Goal: Task Accomplishment & Management: Use online tool/utility

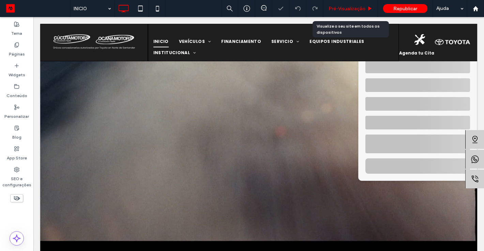
click at [350, 11] on span "Pré-Visualizaçāo" at bounding box center [347, 9] width 37 height 6
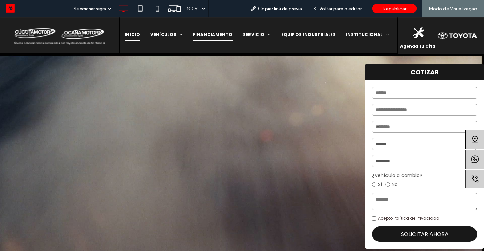
click at [201, 34] on span "FINANCIAMENTO" at bounding box center [213, 34] width 40 height 11
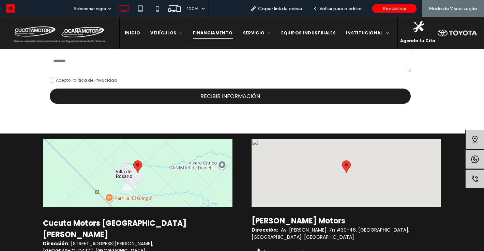
scroll to position [1010, 0]
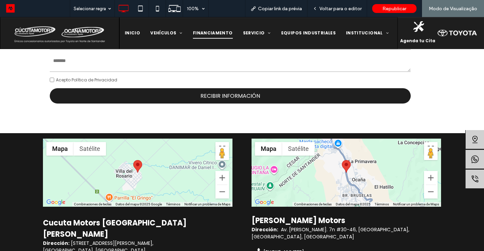
click at [328, 117] on div "SOLICITO UNA COTIZACIÓN Brazil +55 +55 244 results found Afghanistan +93 Albani…" at bounding box center [230, 29] width 375 height 179
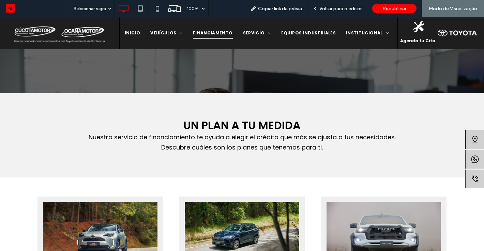
scroll to position [177, 0]
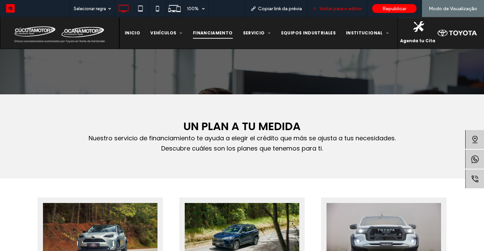
click at [354, 10] on span "Voltar para o editor" at bounding box center [341, 9] width 42 height 6
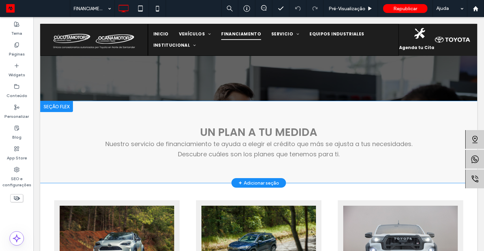
click at [273, 181] on div "+ Adicionar seção" at bounding box center [259, 183] width 41 height 8
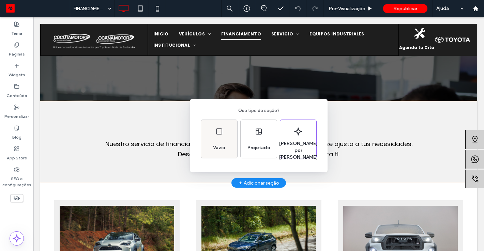
click at [221, 144] on div "Vazio" at bounding box center [219, 148] width 18 height 15
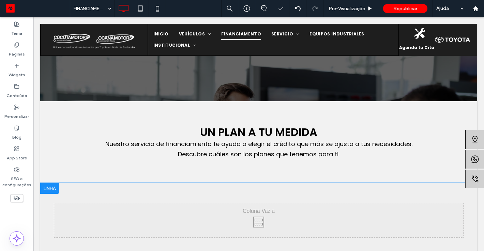
click at [223, 220] on div "Click To Paste Click To Paste" at bounding box center [258, 221] width 409 height 34
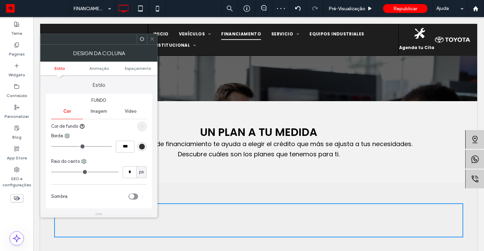
click at [153, 41] on icon at bounding box center [152, 38] width 5 height 5
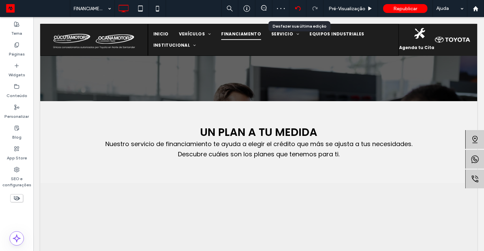
click at [297, 6] on icon at bounding box center [297, 8] width 5 height 5
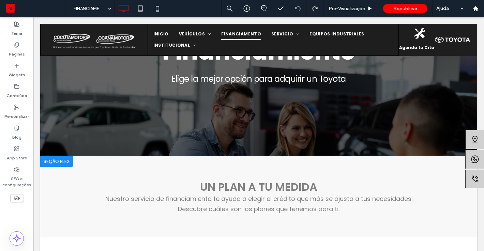
scroll to position [123, 0]
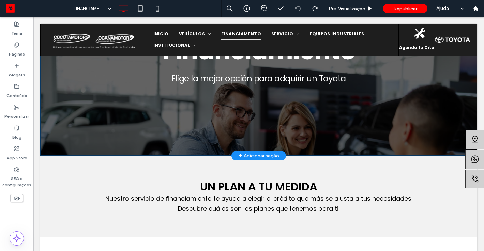
click at [260, 152] on div "+ Adicionar seção" at bounding box center [259, 156] width 41 height 8
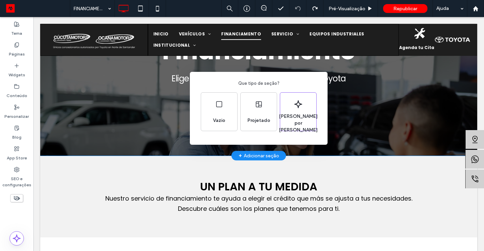
drag, startPoint x: 477, startPoint y: 204, endPoint x: 443, endPoint y: 187, distance: 37.2
click at [477, 204] on div "Que tipo de seção? Vazio Projetado Gerado por IA" at bounding box center [242, 142] width 484 height 285
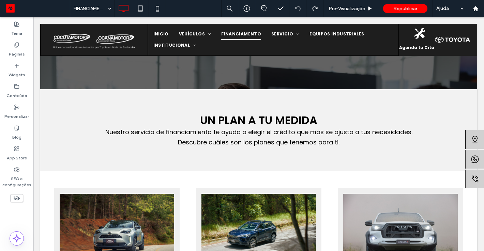
scroll to position [191, 0]
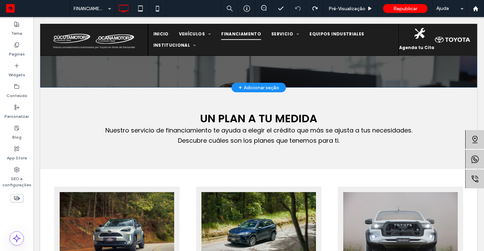
click at [242, 84] on div "+ Adicionar seção" at bounding box center [259, 88] width 41 height 8
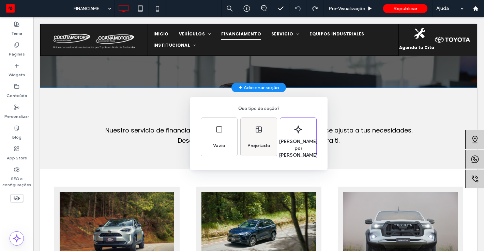
click at [264, 137] on div "Projetado" at bounding box center [259, 137] width 36 height 38
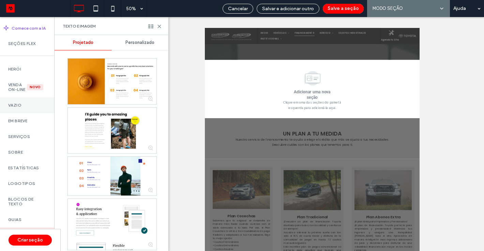
click at [28, 108] on label "Vazio" at bounding box center [27, 105] width 38 height 5
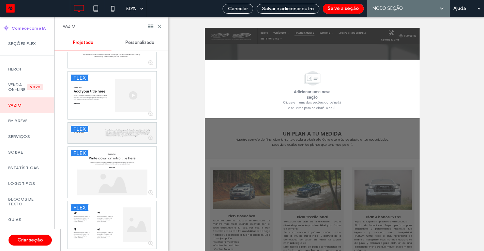
scroll to position [265, 0]
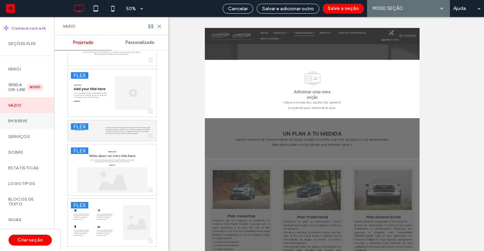
click at [20, 123] on label "Em breve" at bounding box center [27, 121] width 38 height 5
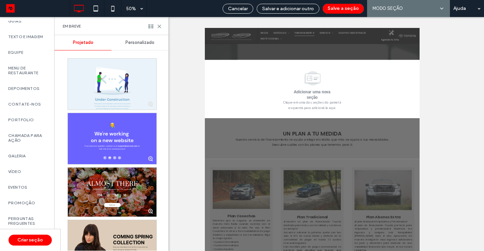
scroll to position [0, 0]
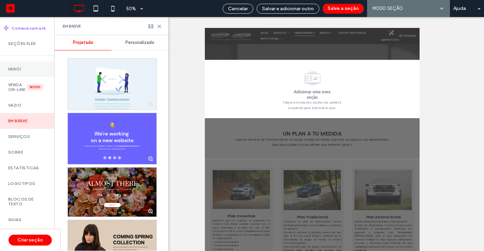
click at [24, 67] on label "Herói" at bounding box center [27, 69] width 38 height 5
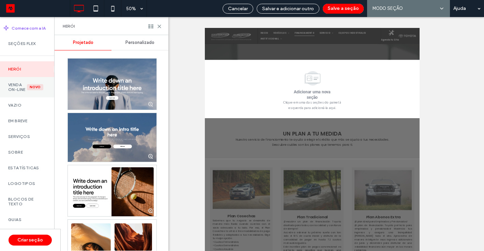
click at [20, 83] on label "Venda on-line" at bounding box center [17, 88] width 19 height 10
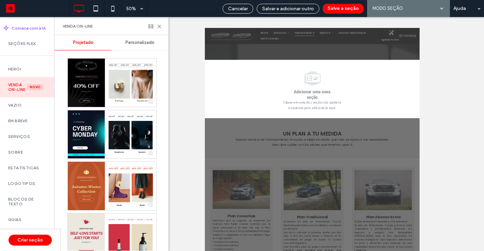
click at [148, 40] on span "Personalizado" at bounding box center [140, 42] width 29 height 5
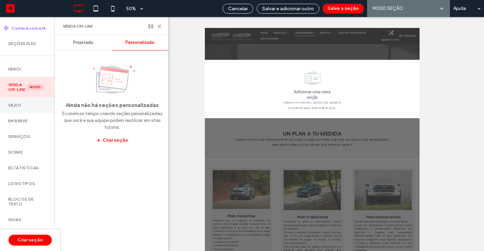
click at [14, 113] on div "Vazio" at bounding box center [27, 106] width 54 height 16
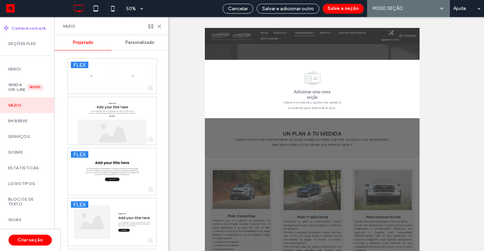
click at [146, 46] on div "Personalizado" at bounding box center [140, 42] width 57 height 15
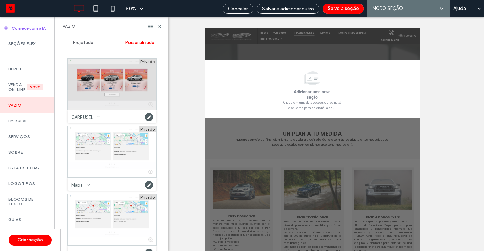
click at [107, 71] on div at bounding box center [112, 84] width 89 height 51
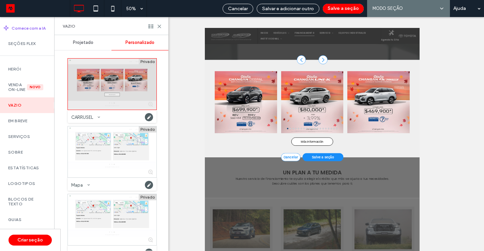
scroll to position [200, 0]
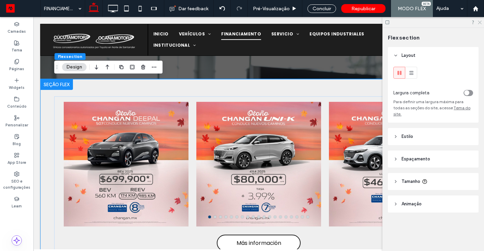
click at [482, 23] on icon at bounding box center [480, 22] width 4 height 4
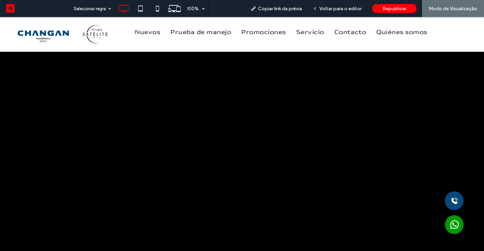
click at [283, 109] on div at bounding box center [242, 161] width 484 height 289
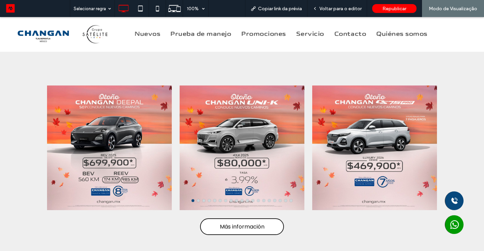
scroll to position [650, 0]
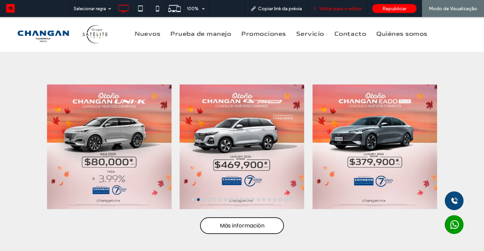
click at [337, 11] on span "Voltar para o editor" at bounding box center [341, 9] width 42 height 6
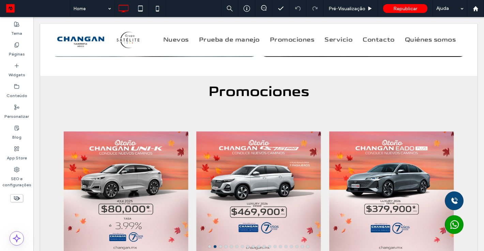
scroll to position [694, 0]
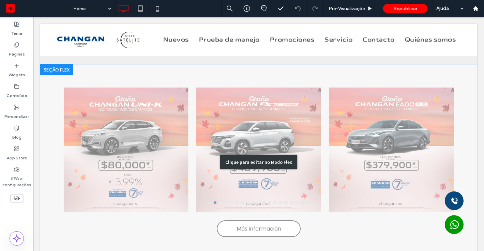
click at [366, 74] on div "Clique para editar no Modo Flex" at bounding box center [258, 162] width 437 height 196
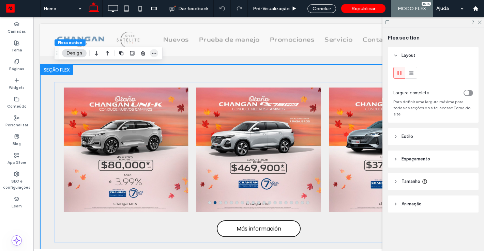
click at [153, 51] on icon "button" at bounding box center [153, 52] width 5 height 5
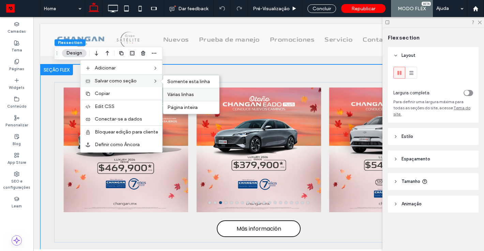
click at [195, 93] on label "Várias linhas" at bounding box center [191, 95] width 48 height 6
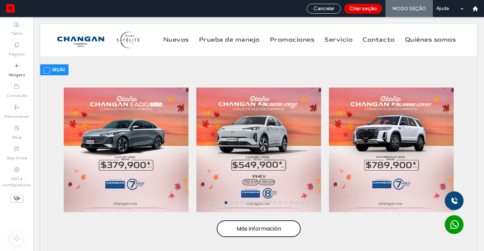
click at [364, 6] on button "Criar seção" at bounding box center [364, 9] width 38 height 10
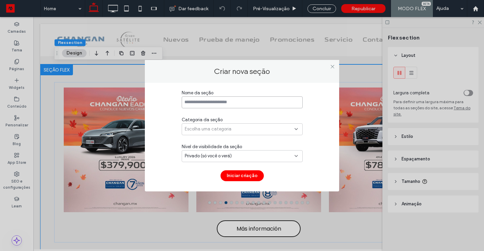
click at [199, 106] on input at bounding box center [242, 103] width 121 height 12
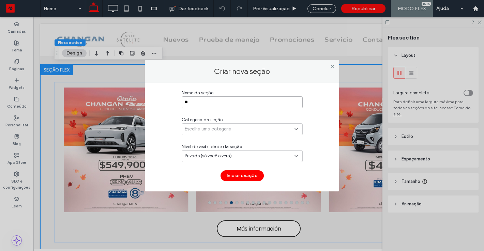
type input "*"
type input "********"
click at [203, 132] on span "Escolha uma categoria" at bounding box center [208, 129] width 47 height 7
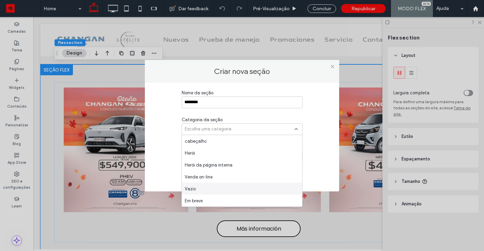
click at [203, 190] on div "Vazio" at bounding box center [242, 189] width 120 height 12
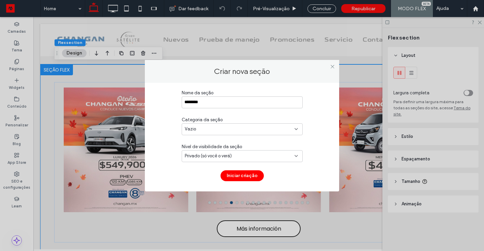
click at [206, 159] on span "Privado (só você o verá)" at bounding box center [208, 156] width 47 height 7
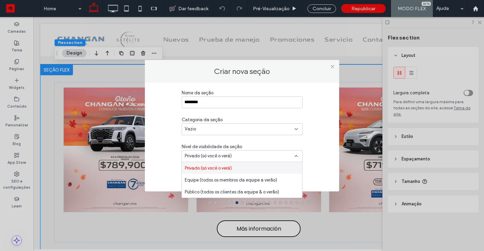
click at [316, 149] on div "Nome da seção ******** Categoria da seção Vazio Nível de visibilidade da seção …" at bounding box center [242, 136] width 174 height 92
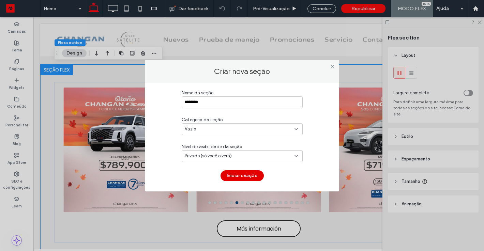
click at [249, 176] on button "Iniciar criação" at bounding box center [242, 176] width 43 height 11
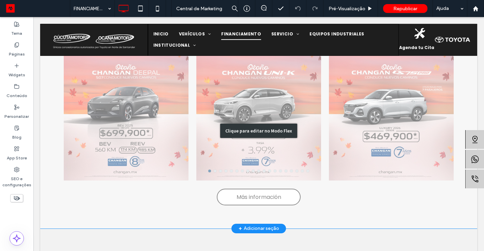
click at [143, 102] on div "Clique para editar no Modo Flex" at bounding box center [258, 131] width 437 height 196
click at [143, 102] on div at bounding box center [126, 122] width 125 height 92
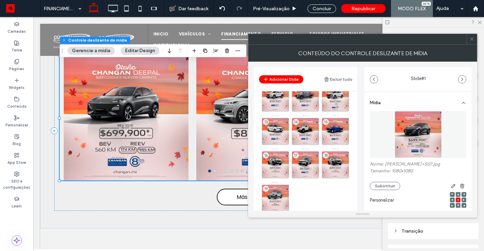
scroll to position [122, 0]
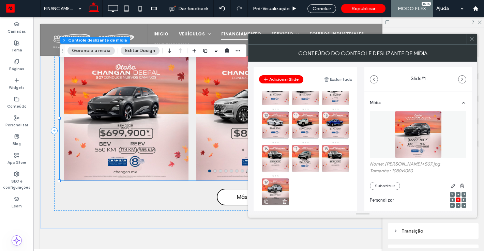
click at [284, 202] on icon at bounding box center [284, 202] width 5 height 6
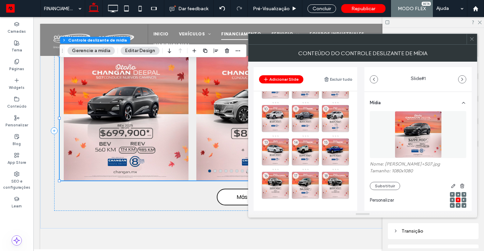
scroll to position [95, 0]
click at [344, 193] on icon at bounding box center [344, 195] width 5 height 6
click at [316, 195] on use at bounding box center [315, 195] width 4 height 4
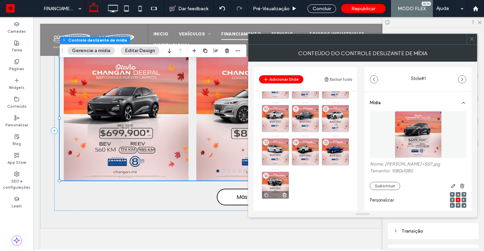
click at [284, 196] on icon at bounding box center [284, 195] width 5 height 6
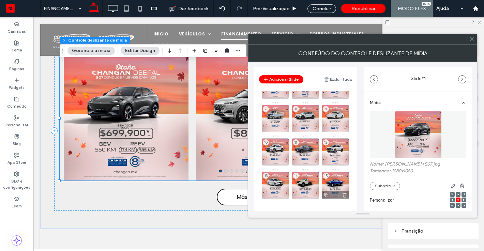
click at [345, 198] on use at bounding box center [345, 195] width 4 height 4
click at [0, 0] on icon at bounding box center [0, 0] width 0 height 0
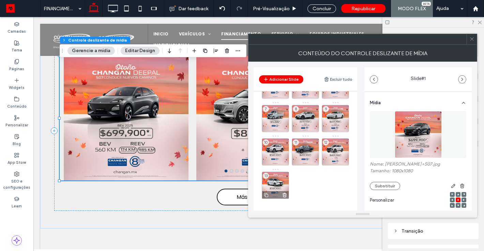
click at [286, 195] on use at bounding box center [285, 195] width 4 height 4
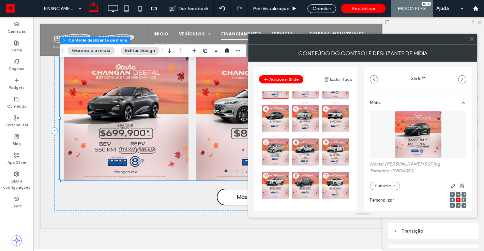
scroll to position [28, 0]
click at [345, 196] on icon at bounding box center [344, 195] width 5 height 6
click at [0, 0] on icon at bounding box center [0, 0] width 0 height 0
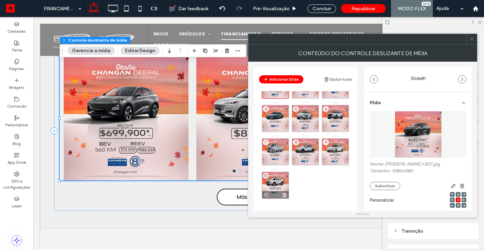
click at [285, 195] on use at bounding box center [285, 195] width 4 height 4
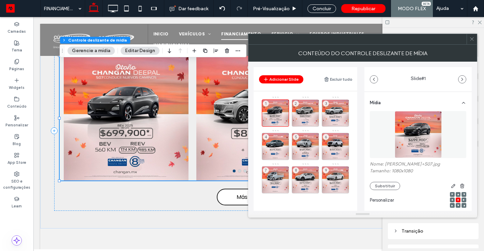
scroll to position [0, 0]
click at [346, 189] on use at bounding box center [345, 190] width 4 height 4
click at [314, 189] on use at bounding box center [315, 190] width 4 height 4
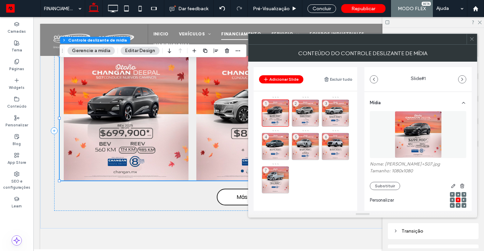
click at [0, 0] on icon at bounding box center [0, 0] width 0 height 0
click at [345, 156] on icon at bounding box center [344, 156] width 5 height 6
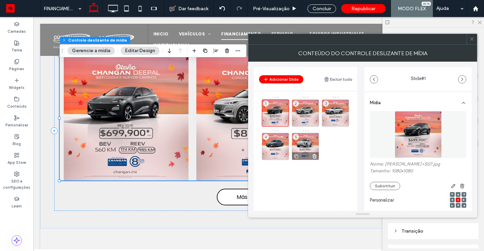
click at [315, 156] on icon at bounding box center [314, 156] width 5 height 6
click at [276, 109] on div "1" at bounding box center [275, 113] width 27 height 27
click at [381, 182] on button "Substituir" at bounding box center [385, 186] width 30 height 8
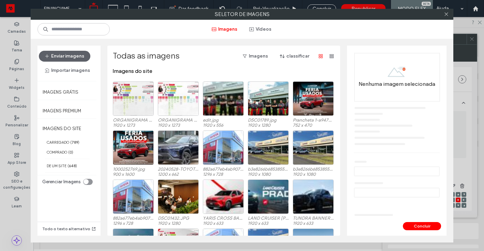
click at [74, 49] on div "Enviar imagens Importar imagens" at bounding box center [68, 63] width 60 height 35
click at [72, 54] on button "Enviar imagens" at bounding box center [65, 56] width 52 height 11
click at [75, 53] on button "Enviar imagens" at bounding box center [65, 56] width 52 height 11
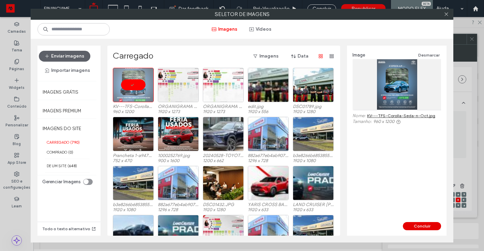
click at [426, 227] on button "Concluir" at bounding box center [422, 226] width 38 height 8
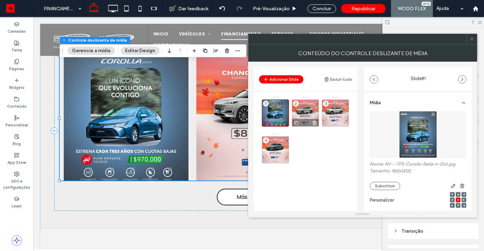
click at [313, 111] on div "2" at bounding box center [305, 113] width 27 height 27
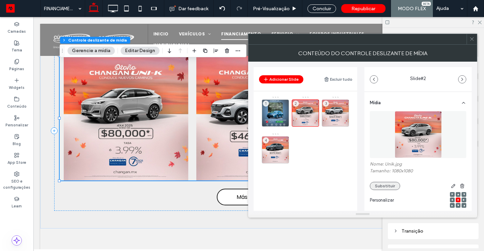
click at [391, 187] on button "Substituir" at bounding box center [385, 186] width 30 height 8
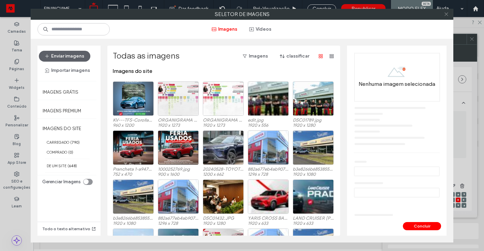
click at [447, 16] on icon at bounding box center [446, 14] width 5 height 5
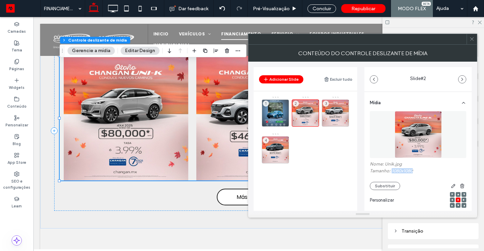
drag, startPoint x: 416, startPoint y: 170, endPoint x: 392, endPoint y: 171, distance: 24.9
click at [392, 171] on label "Tamanho: 1080x1080" at bounding box center [418, 172] width 97 height 7
copy label "1080x1080"
click at [391, 190] on button "Substituir" at bounding box center [385, 186] width 30 height 8
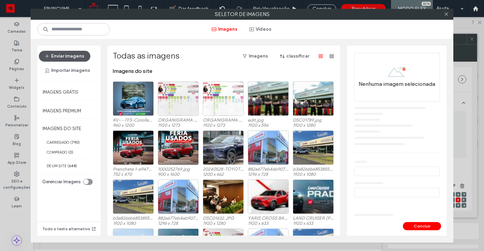
click at [75, 55] on button "Enviar imagens" at bounding box center [65, 56] width 52 height 11
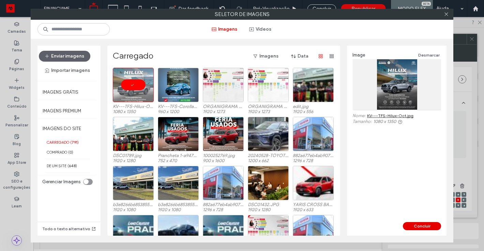
click at [427, 228] on button "Concluir" at bounding box center [422, 226] width 38 height 8
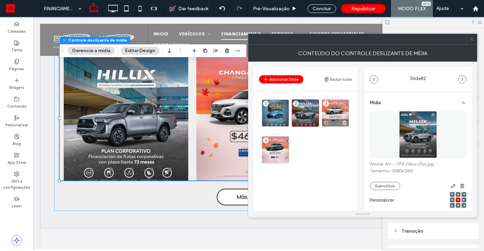
click at [342, 107] on div "3" at bounding box center [335, 113] width 27 height 27
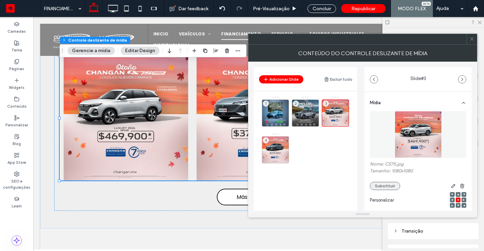
click at [379, 184] on button "Substituir" at bounding box center [385, 186] width 30 height 8
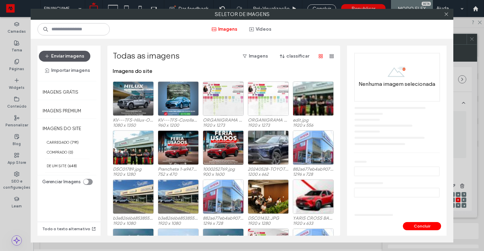
click at [73, 54] on button "Enviar imagens" at bounding box center [65, 56] width 52 height 11
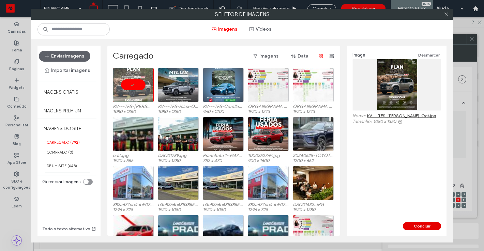
click at [421, 225] on button "Concluir" at bounding box center [422, 226] width 38 height 8
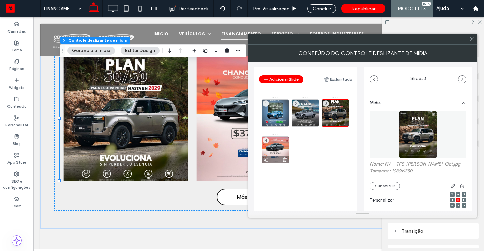
click at [280, 140] on div "4" at bounding box center [275, 149] width 27 height 27
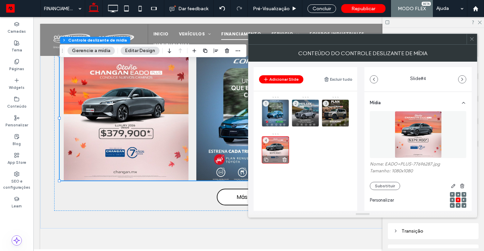
click at [267, 159] on icon at bounding box center [266, 160] width 5 height 6
click at [267, 159] on use at bounding box center [266, 160] width 4 height 4
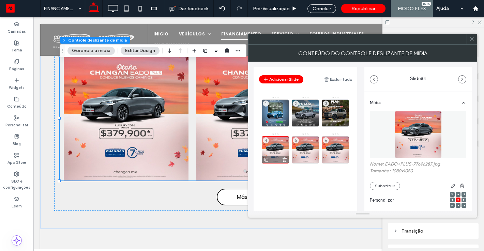
click at [280, 146] on div "4" at bounding box center [275, 149] width 27 height 27
click at [376, 187] on button "Substituir" at bounding box center [385, 186] width 30 height 8
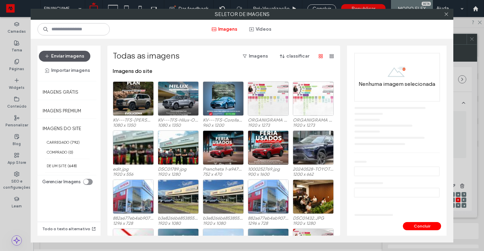
click at [81, 55] on button "Enviar imagens" at bounding box center [65, 56] width 52 height 11
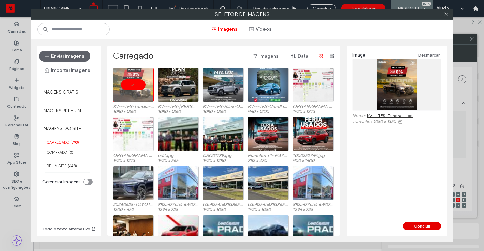
click at [428, 227] on button "Concluir" at bounding box center [422, 226] width 38 height 8
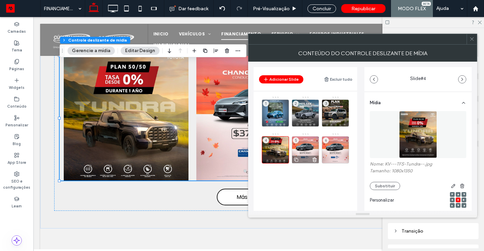
click at [307, 141] on div "5" at bounding box center [305, 149] width 27 height 27
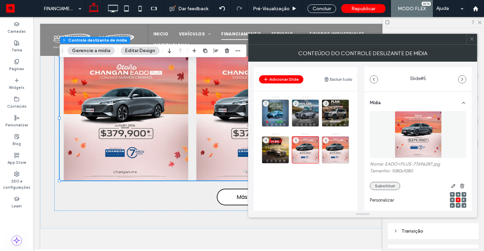
click at [385, 188] on button "Substituir" at bounding box center [385, 186] width 30 height 8
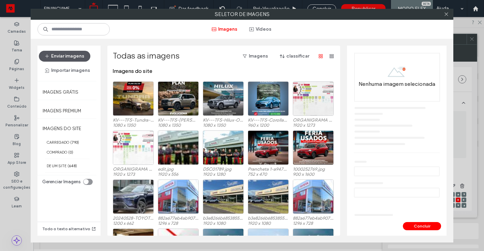
click at [68, 51] on button "Enviar imagens" at bounding box center [65, 56] width 52 height 11
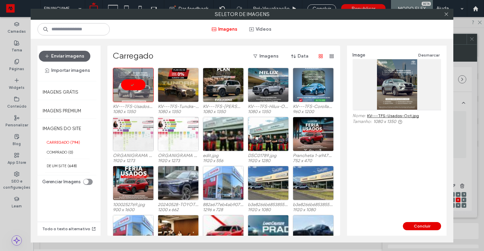
click at [428, 225] on button "Concluir" at bounding box center [422, 226] width 38 height 8
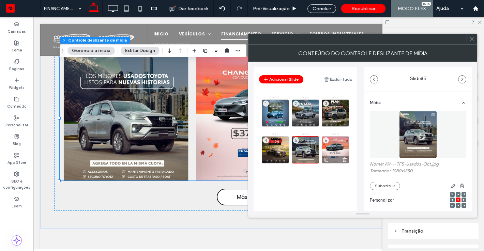
click at [338, 150] on div "6" at bounding box center [335, 149] width 27 height 27
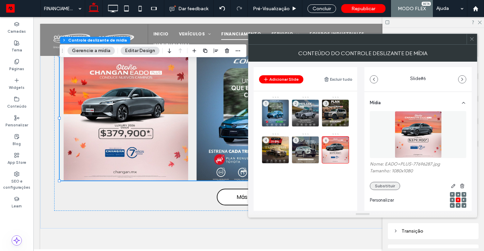
click at [379, 184] on button "Substituir" at bounding box center [385, 186] width 30 height 8
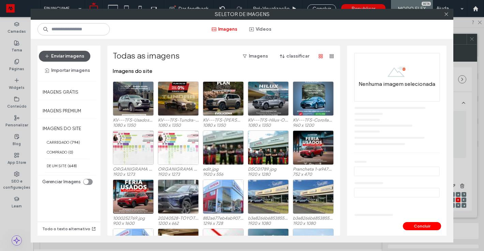
click at [70, 56] on button "Enviar imagens" at bounding box center [65, 56] width 52 height 11
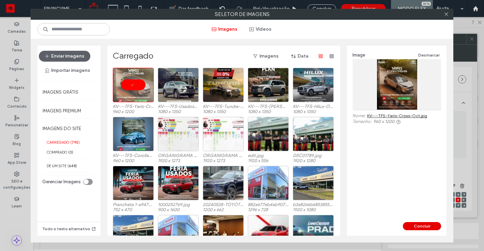
click at [424, 226] on button "Concluir" at bounding box center [422, 226] width 38 height 8
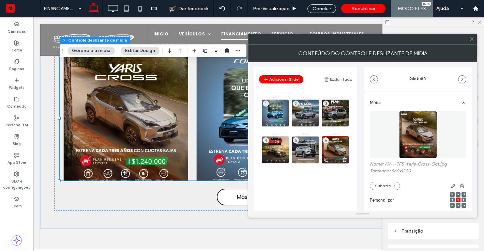
click at [328, 158] on icon at bounding box center [326, 160] width 5 height 6
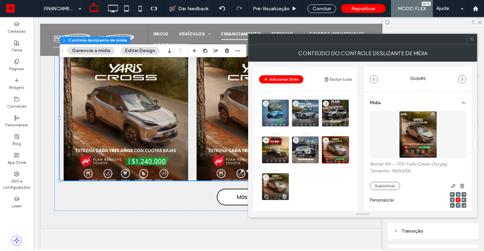
click at [276, 177] on div "7" at bounding box center [275, 186] width 27 height 27
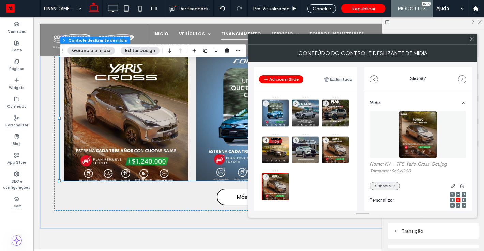
click at [384, 186] on button "Substituir" at bounding box center [385, 186] width 30 height 8
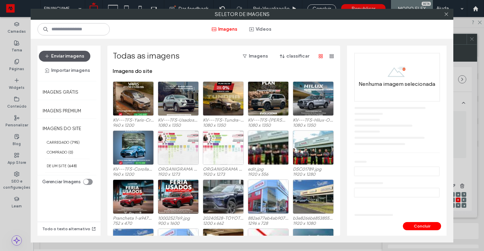
click at [65, 51] on button "Enviar imagens" at bounding box center [65, 56] width 52 height 11
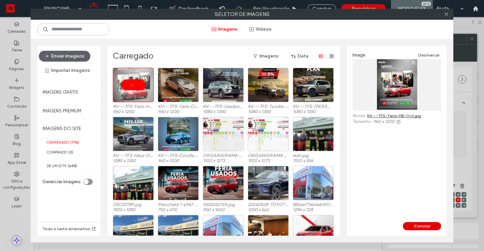
click at [416, 228] on button "Concluir" at bounding box center [422, 226] width 38 height 8
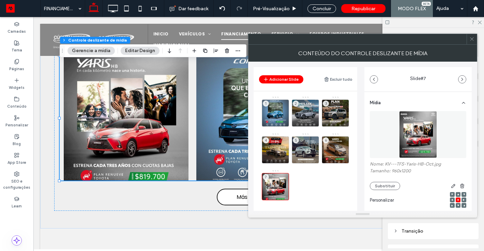
click at [472, 40] on icon at bounding box center [472, 38] width 5 height 5
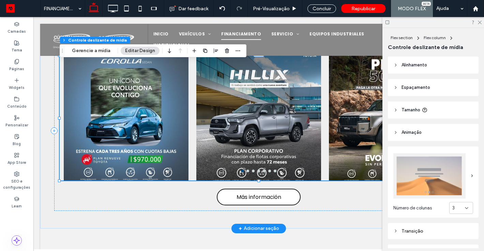
click at [119, 104] on div at bounding box center [126, 122] width 125 height 92
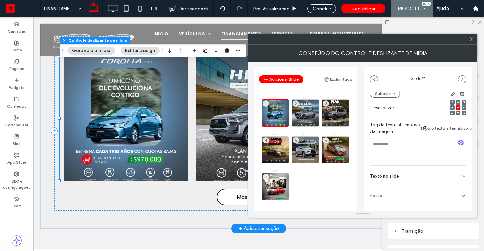
scroll to position [108, 0]
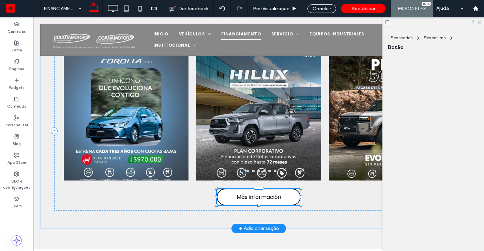
click at [232, 194] on link "Más información" at bounding box center [259, 197] width 84 height 17
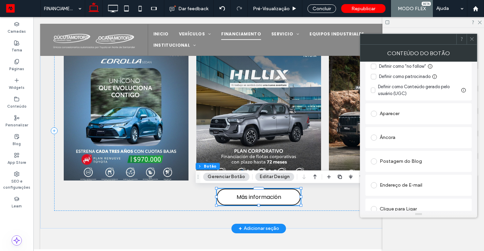
scroll to position [201, 0]
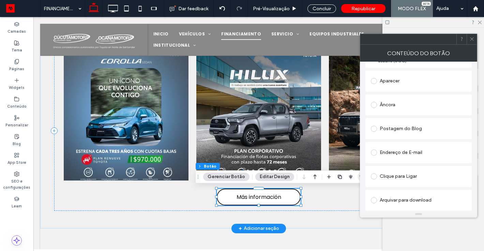
click at [359, 178] on icon "button" at bounding box center [361, 176] width 5 height 5
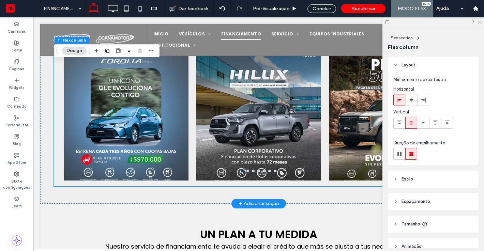
click at [480, 22] on icon at bounding box center [480, 22] width 4 height 4
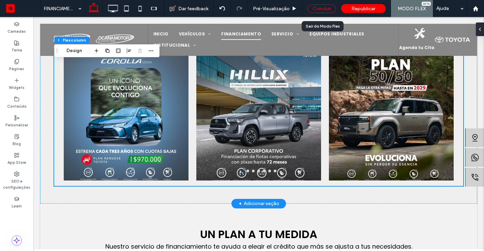
click at [325, 8] on div "Concluir" at bounding box center [322, 8] width 29 height 9
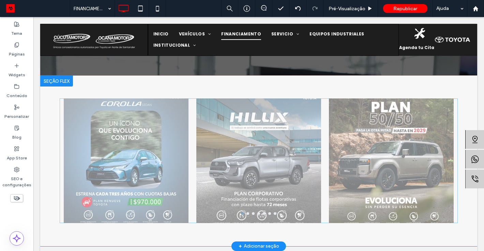
scroll to position [218, 0]
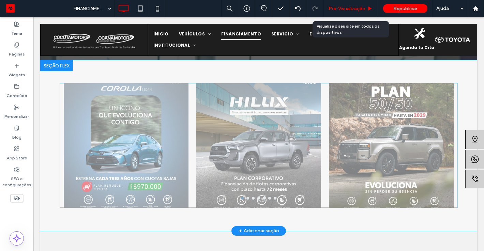
click at [350, 8] on span "Pré-Visualizaçāo" at bounding box center [347, 9] width 37 height 6
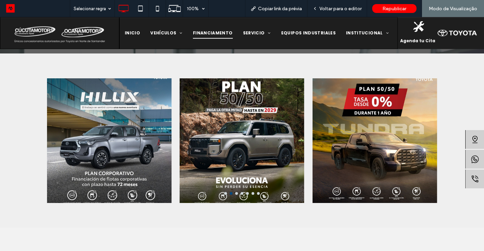
click at [470, 109] on div "a a a" at bounding box center [242, 141] width 484 height 175
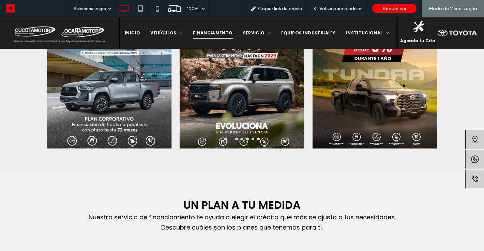
scroll to position [259, 0]
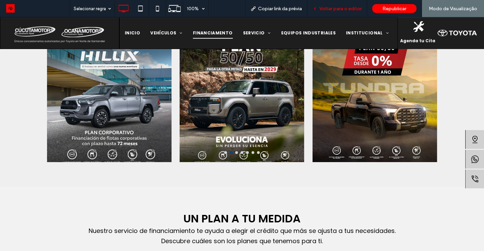
click at [353, 12] on div "Voltar para o editor" at bounding box center [338, 8] width 60 height 17
click at [348, 8] on span "Voltar para o editor" at bounding box center [341, 9] width 42 height 6
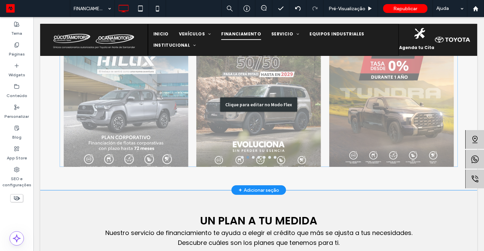
click at [273, 165] on div "Clique para editar no Modo Flex" at bounding box center [258, 104] width 437 height 171
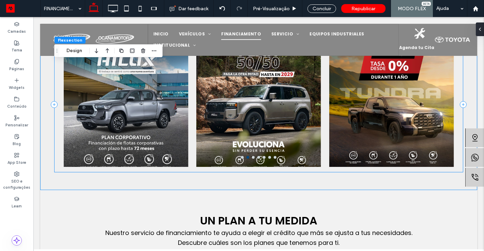
click at [286, 170] on div "a a a a" at bounding box center [258, 105] width 409 height 136
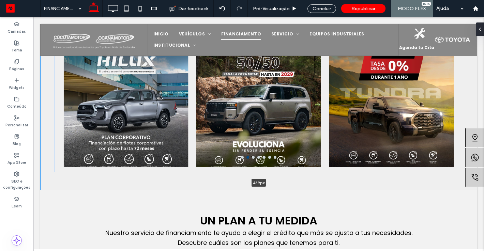
drag, startPoint x: 300, startPoint y: 189, endPoint x: 296, endPoint y: 178, distance: 11.8
click at [296, 178] on div "a a a a 469px Seção Clique para editar no Modo Flex + Adicionar seção" at bounding box center [258, 104] width 437 height 171
type input "***"
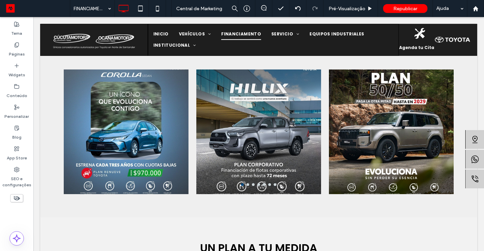
scroll to position [218, 0]
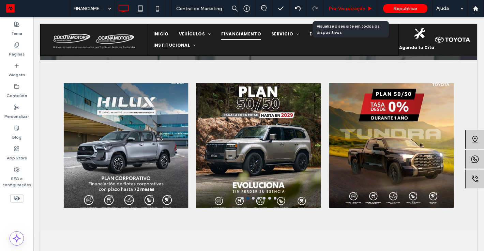
click at [348, 7] on span "Pré-Visualizaçāo" at bounding box center [347, 9] width 37 height 6
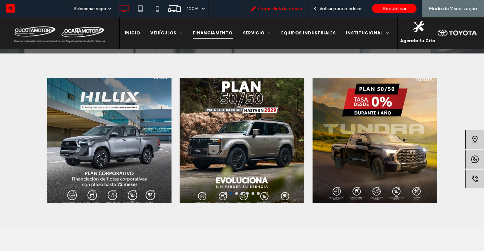
click at [277, 6] on span "Copiar link da prévia" at bounding box center [280, 9] width 44 height 6
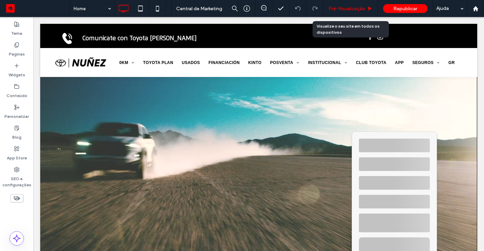
click at [340, 5] on div "Pré-Visualizaçāo" at bounding box center [351, 8] width 55 height 17
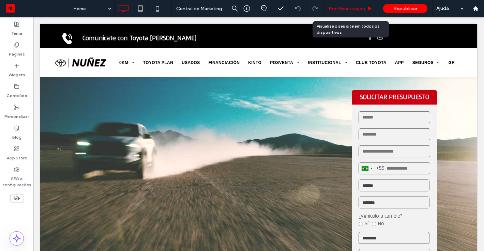
click at [342, 11] on span "Pré-Visualizaçāo" at bounding box center [347, 9] width 37 height 6
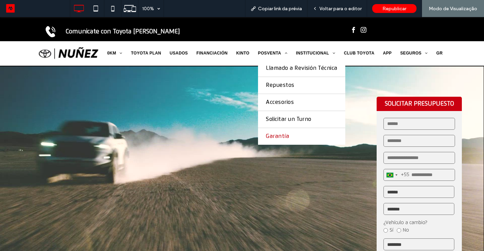
click at [268, 134] on span "Garantía" at bounding box center [277, 136] width 23 height 6
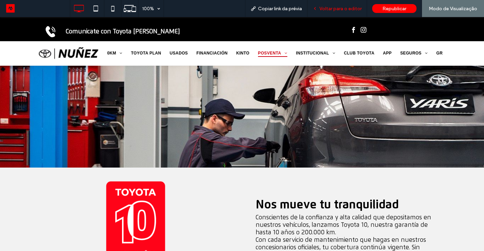
click at [336, 14] on div "Voltar para o editor" at bounding box center [338, 8] width 60 height 17
click at [343, 8] on span "Voltar para o editor" at bounding box center [341, 9] width 42 height 6
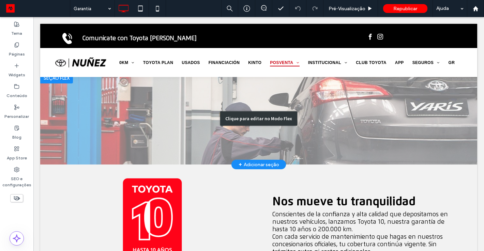
click at [262, 108] on div "Clique para editar no Modo Flex" at bounding box center [258, 119] width 437 height 92
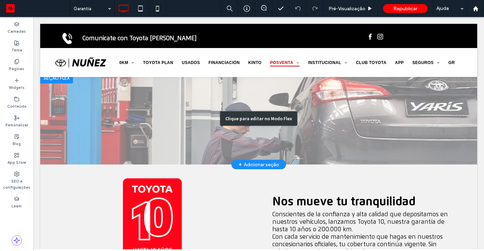
click at [262, 108] on img at bounding box center [258, 119] width 437 height 92
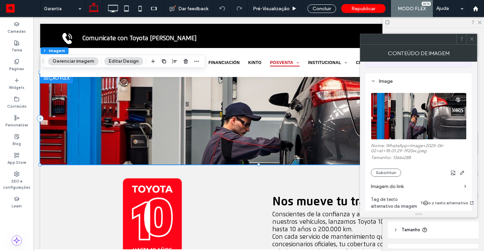
scroll to position [59, 0]
drag, startPoint x: 415, startPoint y: 158, endPoint x: 393, endPoint y: 158, distance: 22.5
click at [393, 158] on label "Tamanho: 1366x288" at bounding box center [419, 158] width 96 height 7
copy label "1366x288"
click at [474, 39] on icon at bounding box center [472, 38] width 5 height 5
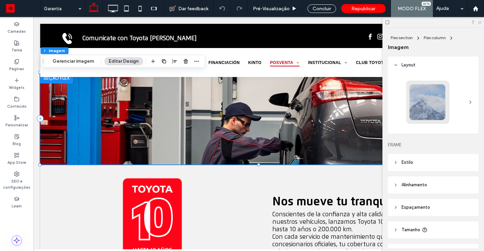
click at [480, 23] on use at bounding box center [480, 23] width 4 height 4
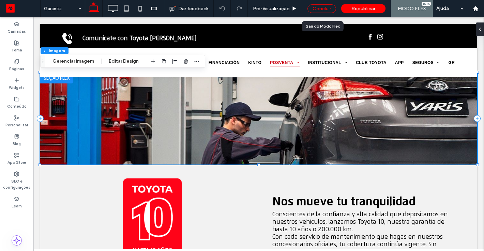
click at [324, 9] on div "Concluir" at bounding box center [322, 8] width 29 height 9
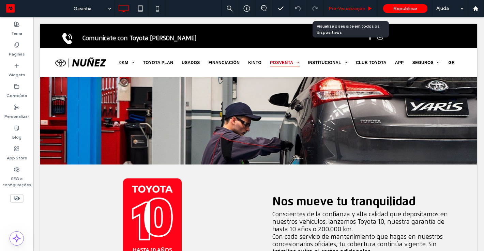
click at [348, 11] on span "Pré-Visualizaçāo" at bounding box center [347, 9] width 37 height 6
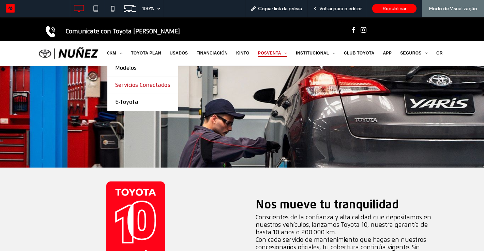
click at [147, 88] on span "Servicios Conectados" at bounding box center [143, 85] width 56 height 6
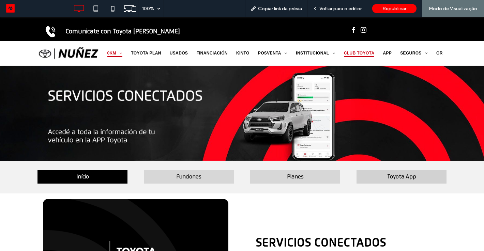
click at [354, 54] on span "CLUB TOYOTA" at bounding box center [359, 53] width 31 height 8
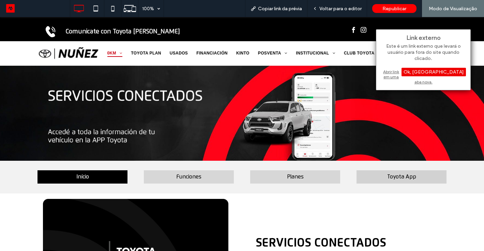
click at [456, 74] on div "Ok, [GEOGRAPHIC_DATA]" at bounding box center [434, 72] width 64 height 9
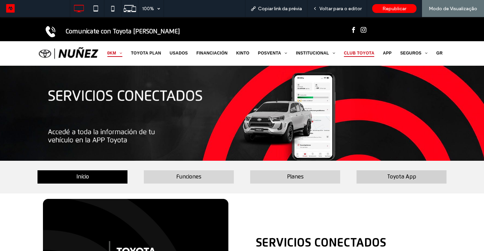
click at [359, 52] on span "CLUB TOYOTA" at bounding box center [359, 53] width 31 height 8
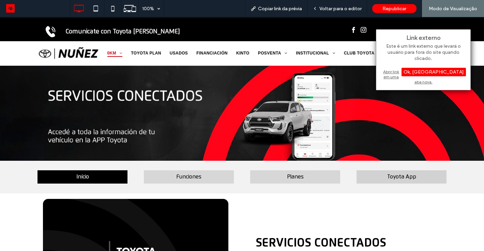
click at [399, 72] on div "Abrir link em uma aba nova." at bounding box center [423, 76] width 85 height 17
